Goal: Use online tool/utility: Utilize a website feature to perform a specific function

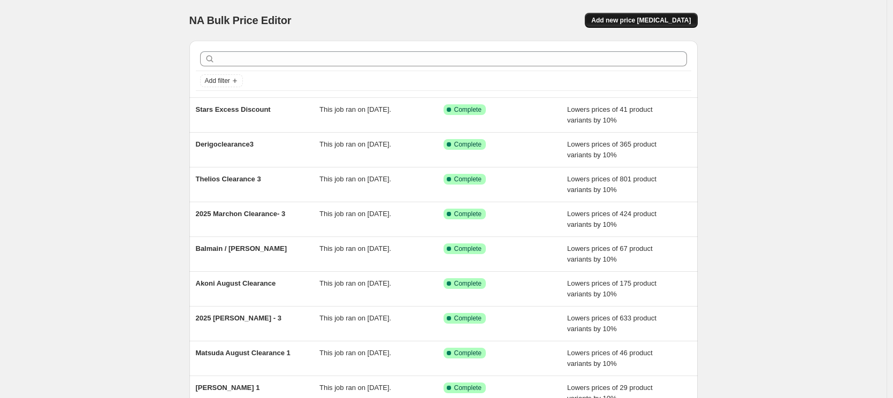
click at [678, 19] on span "Add new price [MEDICAL_DATA]" at bounding box center [641, 20] width 100 height 9
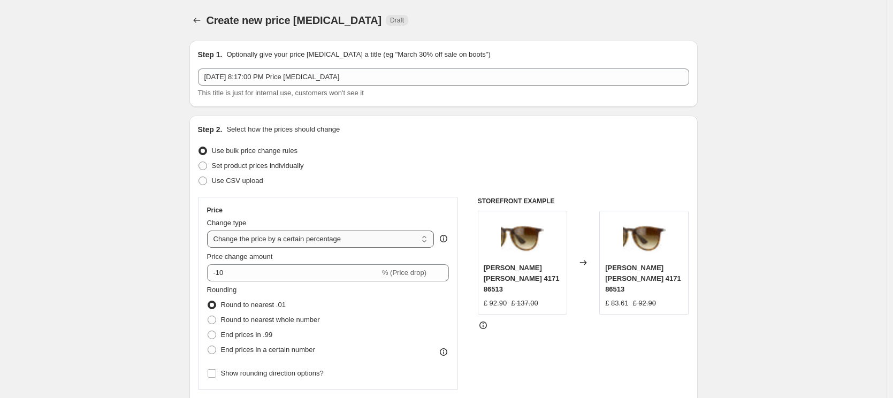
click at [323, 238] on select "Change the price to a certain amount Change the price by a certain amount Chang…" at bounding box center [320, 239] width 227 height 17
click at [380, 246] on select "Change the price to a certain amount Change the price by a certain amount Chang…" at bounding box center [320, 239] width 227 height 17
select select "bcap"
click at [210, 231] on select "Change the price to a certain amount Change the price by a certain amount Chang…" at bounding box center [320, 239] width 227 height 17
type input "-12.00"
